Goal: Find specific page/section

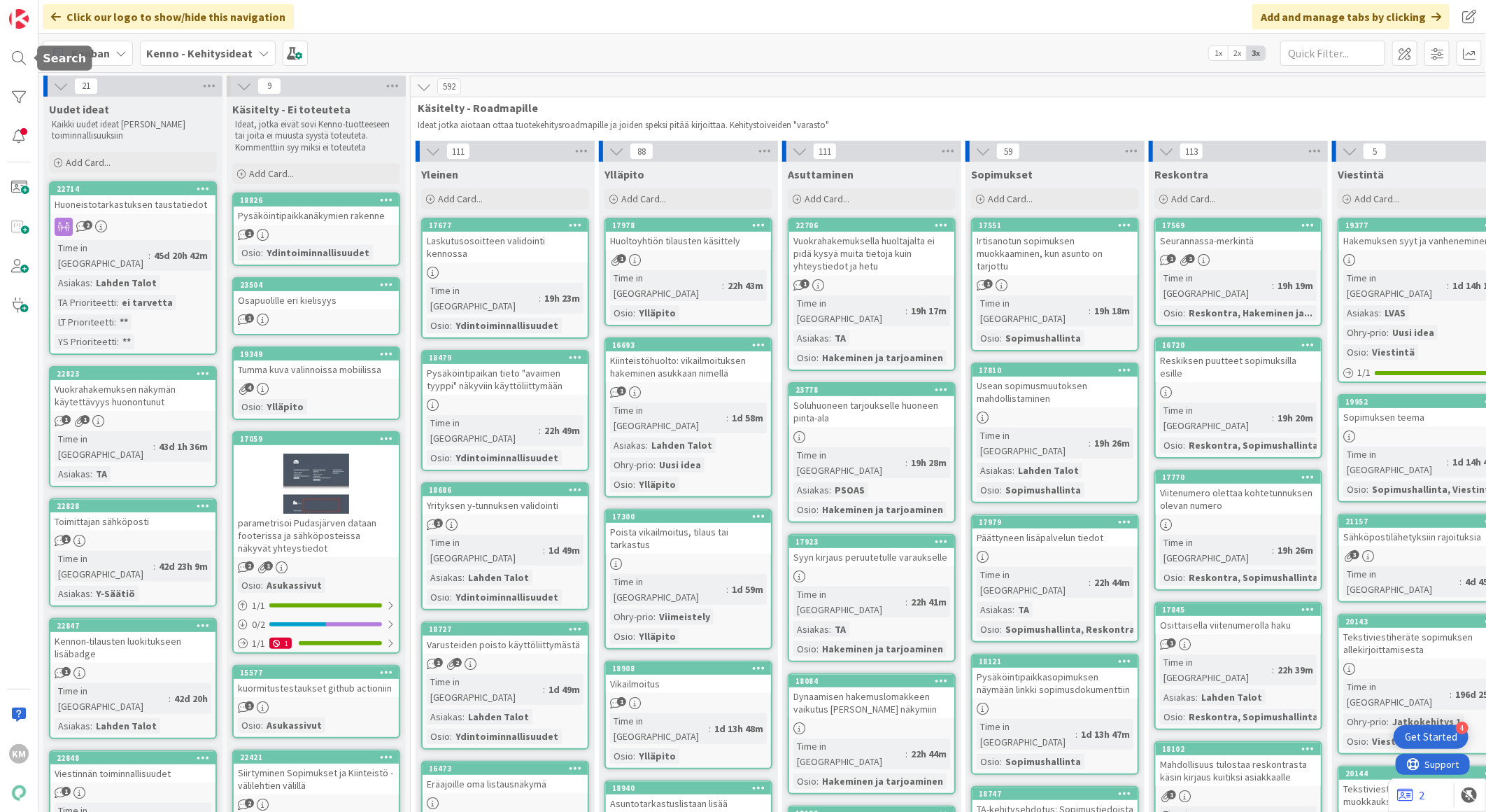
drag, startPoint x: 16, startPoint y: 55, endPoint x: 81, endPoint y: 55, distance: 65.0
click at [16, 56] on div at bounding box center [19, 58] width 28 height 28
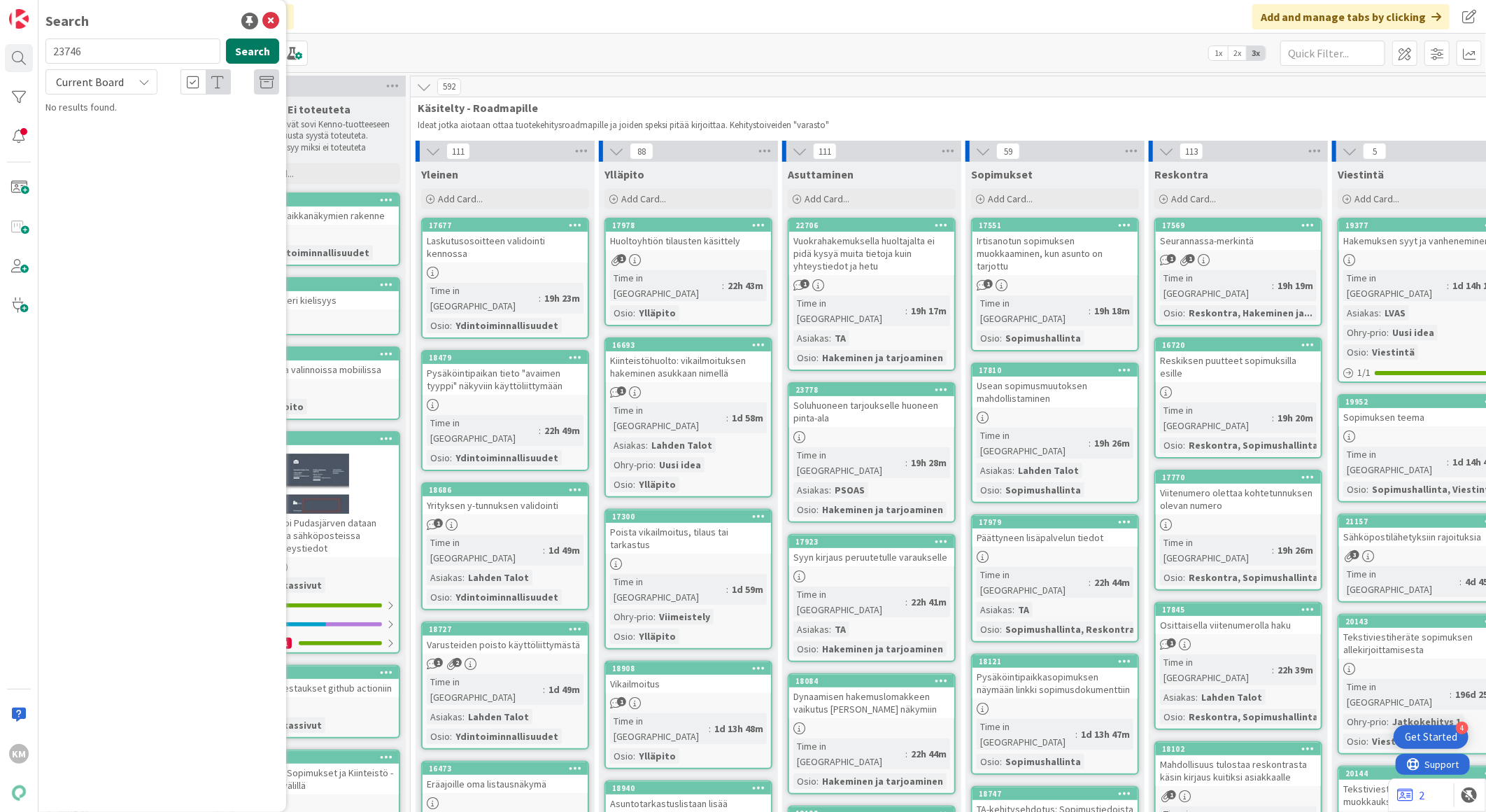
type input "23746"
click at [247, 50] on button "Search" at bounding box center [252, 51] width 53 height 26
drag, startPoint x: 144, startPoint y: 75, endPoint x: 138, endPoint y: 86, distance: 12.5
click at [144, 78] on icon at bounding box center [144, 82] width 11 height 11
drag, startPoint x: 95, startPoint y: 140, endPoint x: 104, endPoint y: 140, distance: 9.0
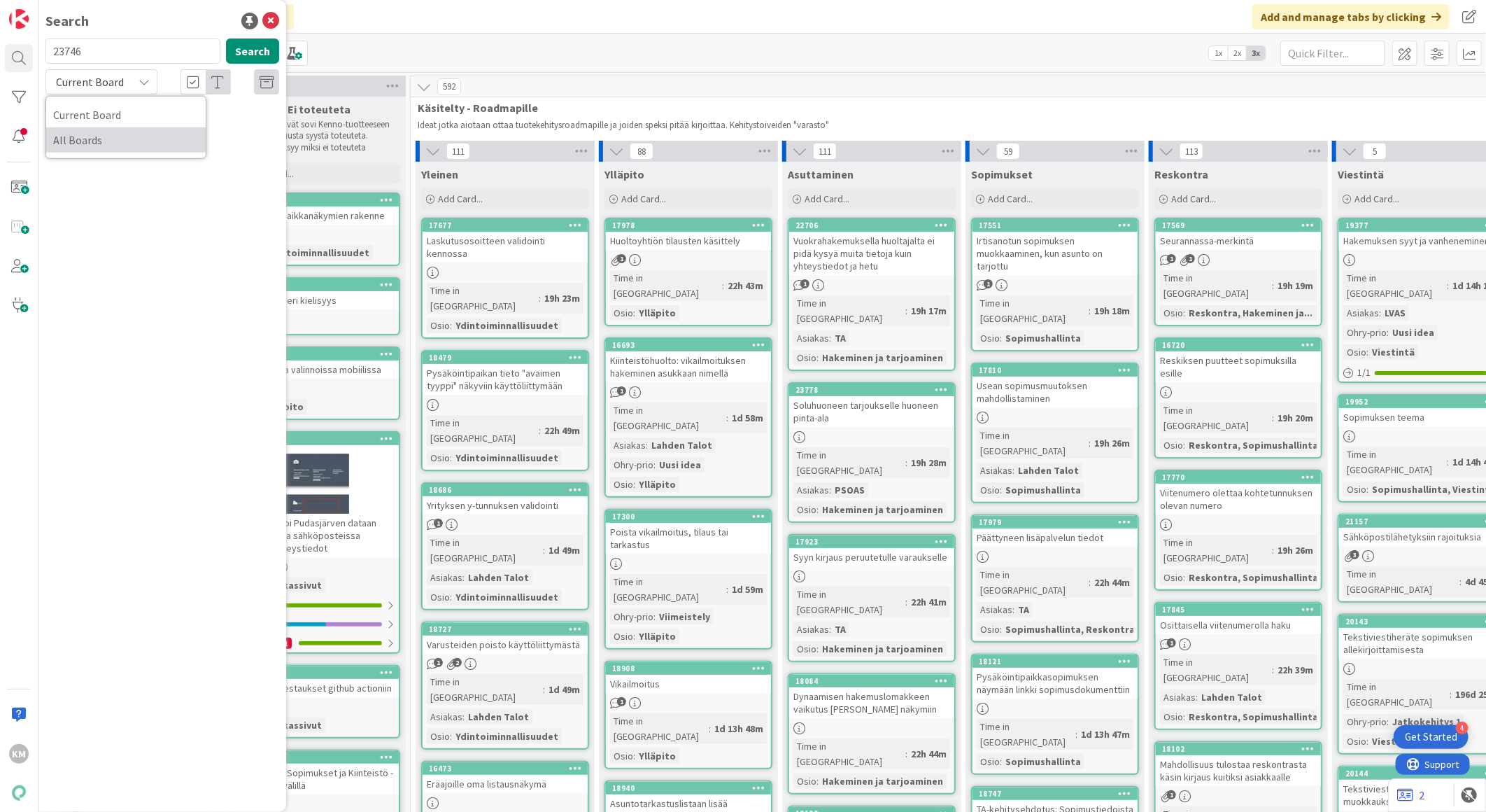
click at [95, 140] on span "All Boards" at bounding box center [126, 140] width 146 height 21
click at [197, 140] on span "Uudiskohteiden Pasuunakuja 1 ja Nauhatehtaanraitti 5 asukkaiden tiedot eivät si…" at bounding box center [158, 138] width 185 height 42
